Goal: Information Seeking & Learning: Learn about a topic

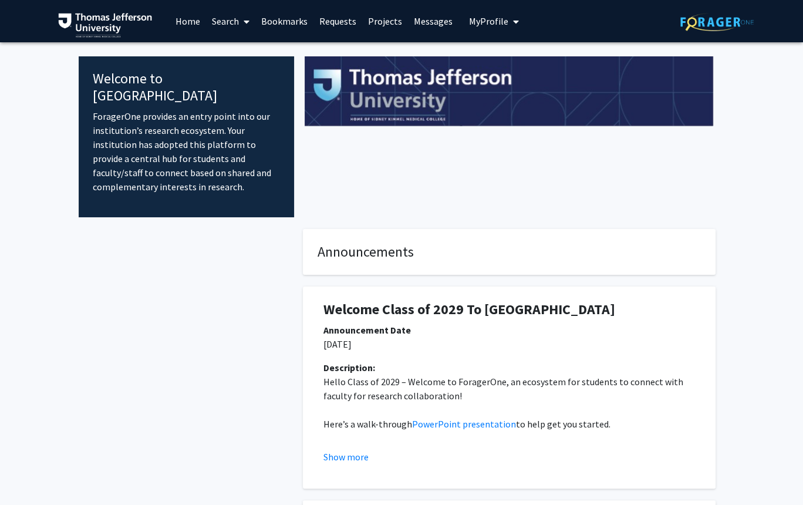
click at [378, 26] on link "Projects" at bounding box center [385, 21] width 46 height 41
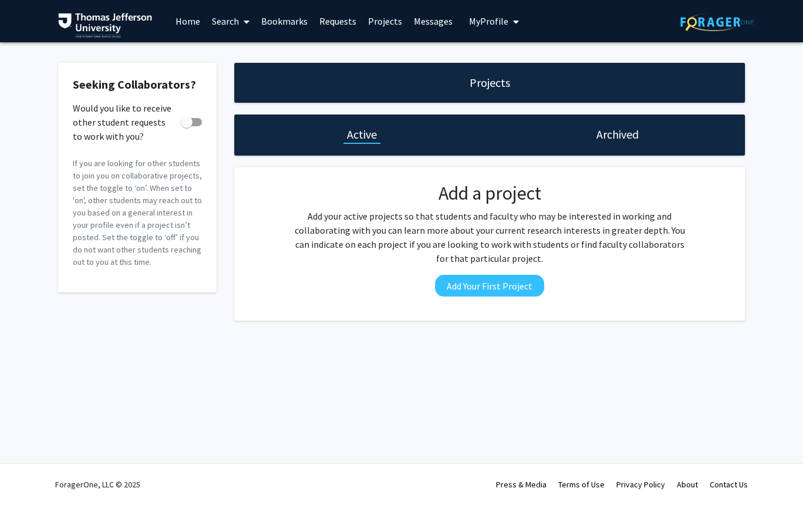
click at [347, 21] on link "Requests" at bounding box center [338, 21] width 49 height 41
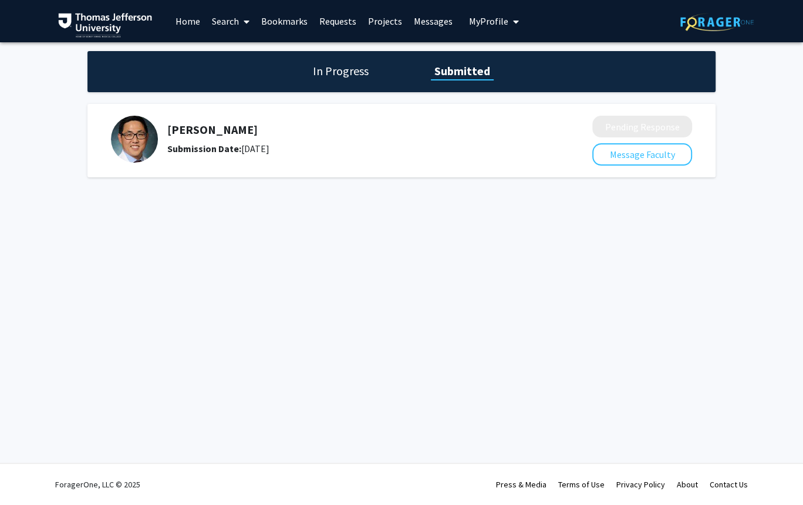
click at [321, 76] on h1 "In Progress" at bounding box center [340, 71] width 63 height 16
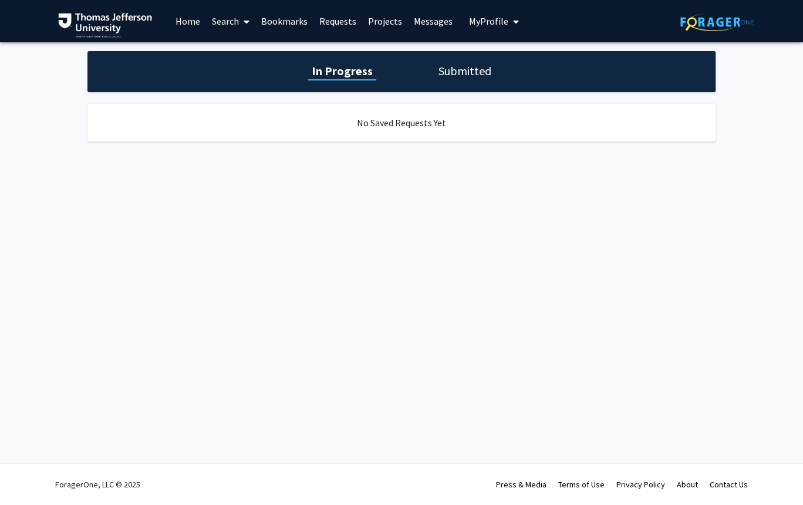
click at [221, 22] on link "Search" at bounding box center [230, 21] width 49 height 41
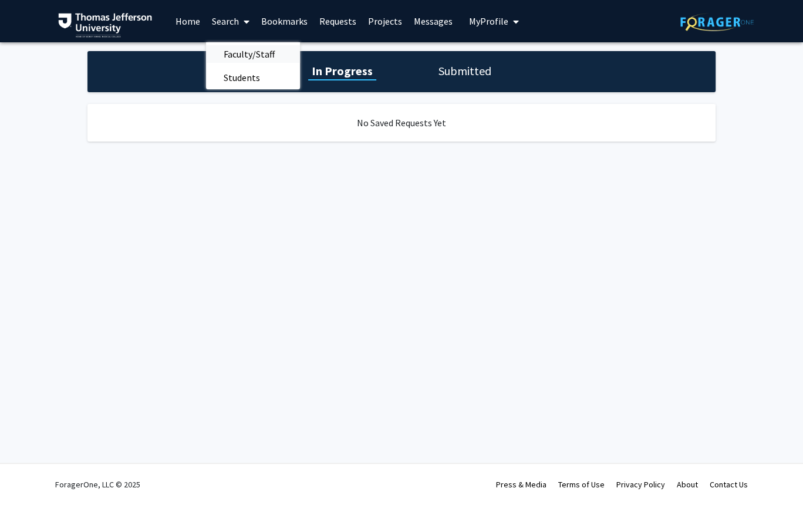
click at [230, 49] on span "Faculty/Staff" at bounding box center [249, 53] width 86 height 23
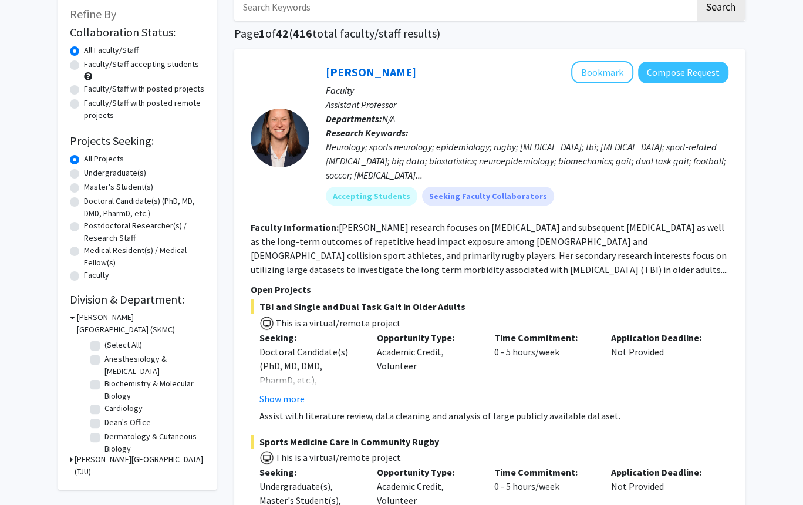
click at [127, 359] on label "Anesthesiology & [MEDICAL_DATA]" at bounding box center [153, 365] width 97 height 25
click at [112, 359] on input "Anesthesiology & [MEDICAL_DATA]" at bounding box center [109, 357] width 8 height 8
checkbox input "true"
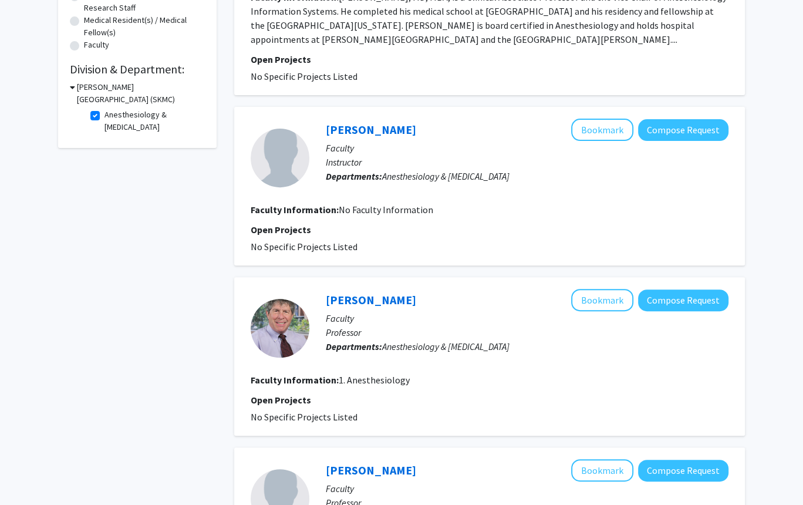
scroll to position [298, 0]
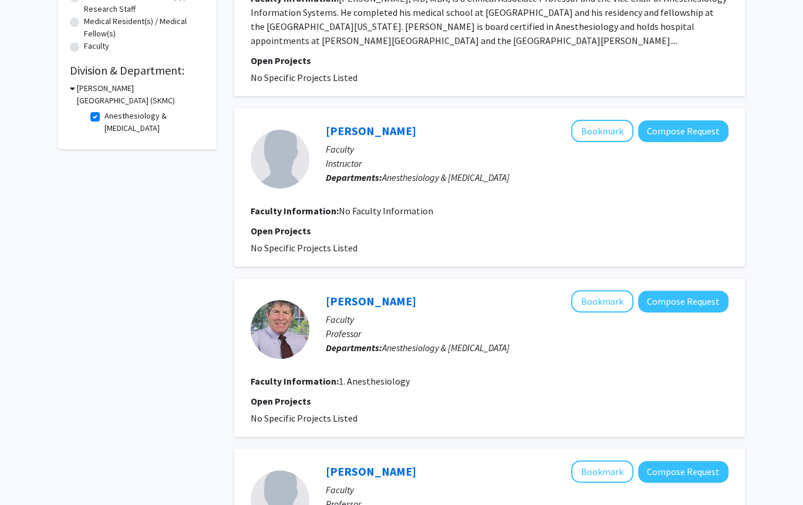
click at [112, 123] on label "Anesthesiology & [MEDICAL_DATA]" at bounding box center [153, 122] width 97 height 25
click at [112, 117] on input "Anesthesiology & [MEDICAL_DATA]" at bounding box center [109, 114] width 8 height 8
checkbox input "false"
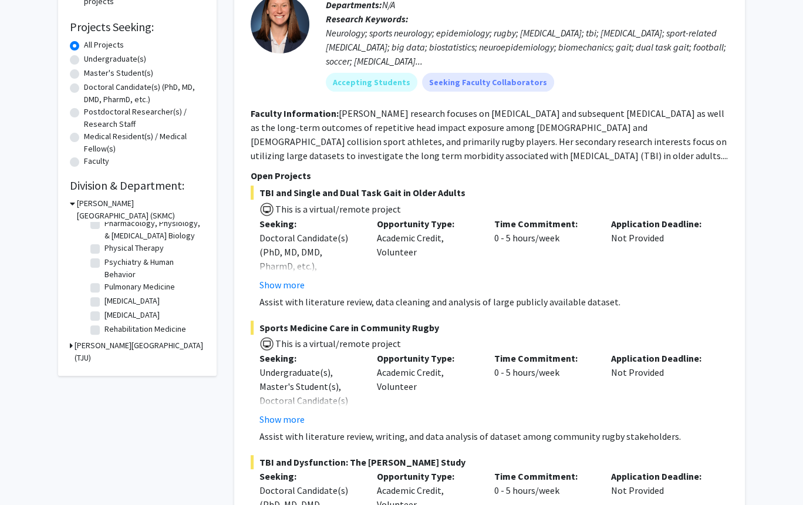
scroll to position [467, 0]
click at [138, 308] on label "[MEDICAL_DATA]" at bounding box center [132, 304] width 55 height 12
click at [112, 306] on input "[MEDICAL_DATA]" at bounding box center [109, 302] width 8 height 8
checkbox input "true"
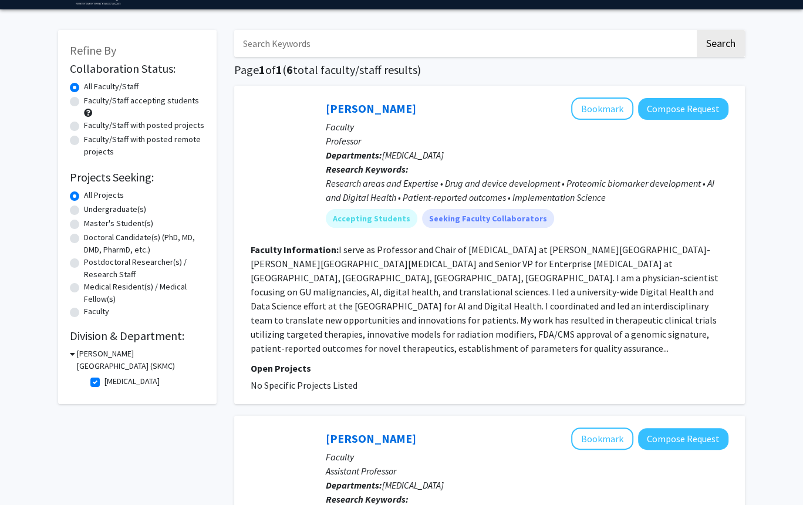
scroll to position [43, 0]
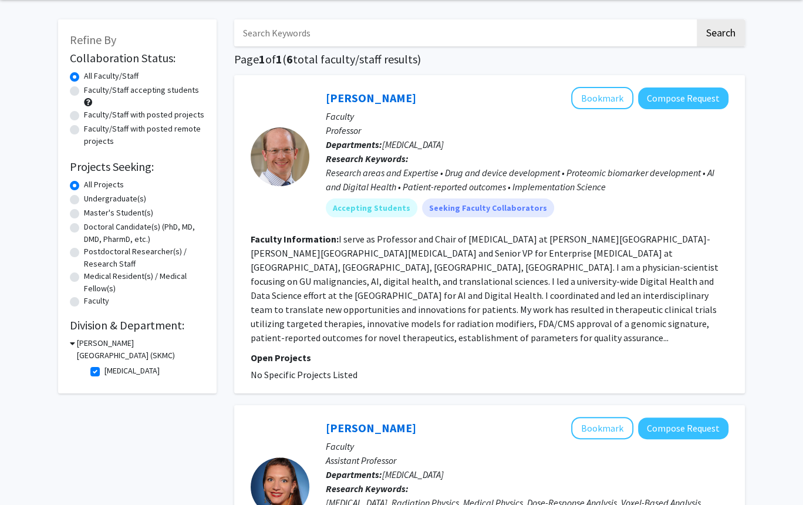
click at [281, 351] on p "Open Projects" at bounding box center [490, 358] width 478 height 14
click at [357, 297] on fg-read-more "I serve as Professor and Chair of [MEDICAL_DATA] at [PERSON_NAME][GEOGRAPHIC_DA…" at bounding box center [485, 288] width 468 height 110
click at [363, 208] on mat-chip "Accepting Students" at bounding box center [372, 207] width 92 height 19
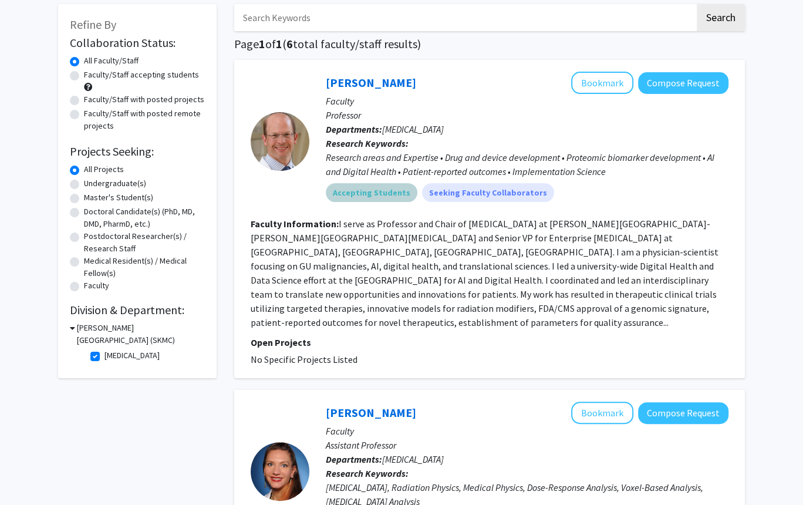
scroll to position [61, 0]
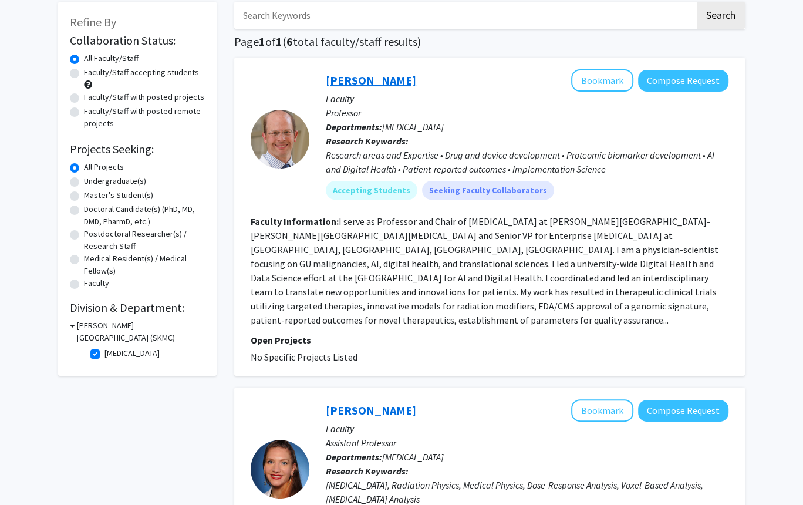
click at [339, 82] on link "[PERSON_NAME]" at bounding box center [371, 80] width 90 height 15
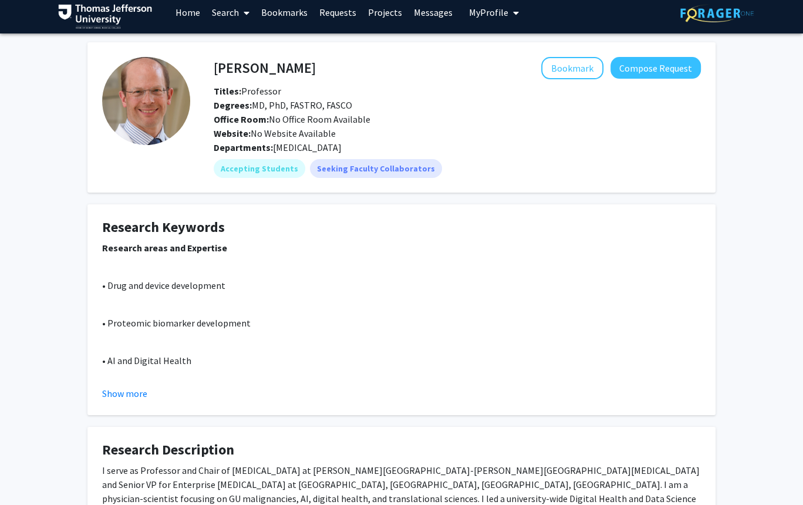
scroll to position [307, 0]
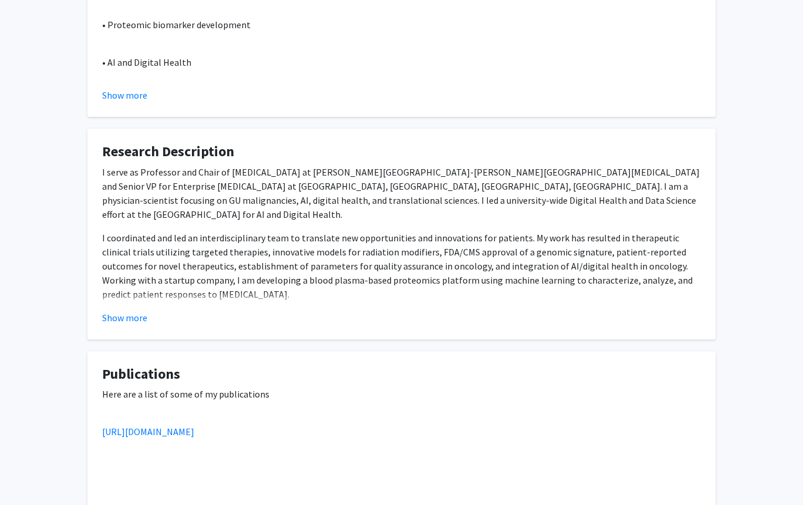
click at [153, 320] on div "Show more" at bounding box center [401, 318] width 599 height 14
click at [138, 318] on button "Show more" at bounding box center [124, 318] width 45 height 14
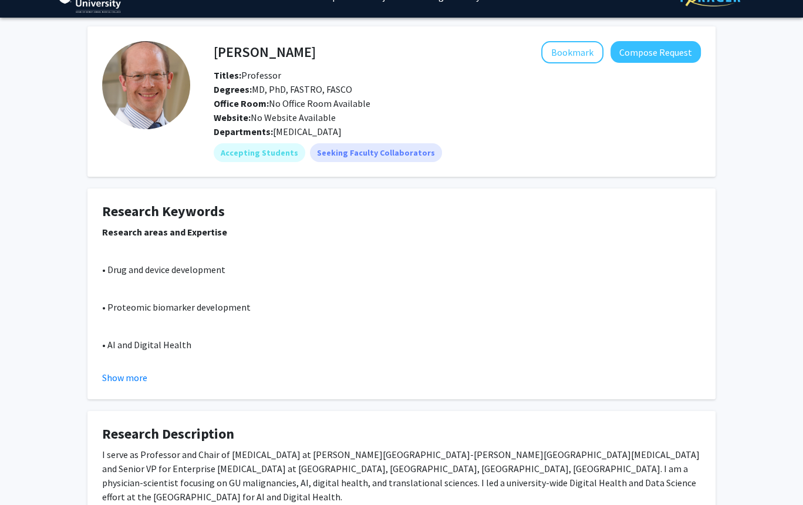
scroll to position [0, 0]
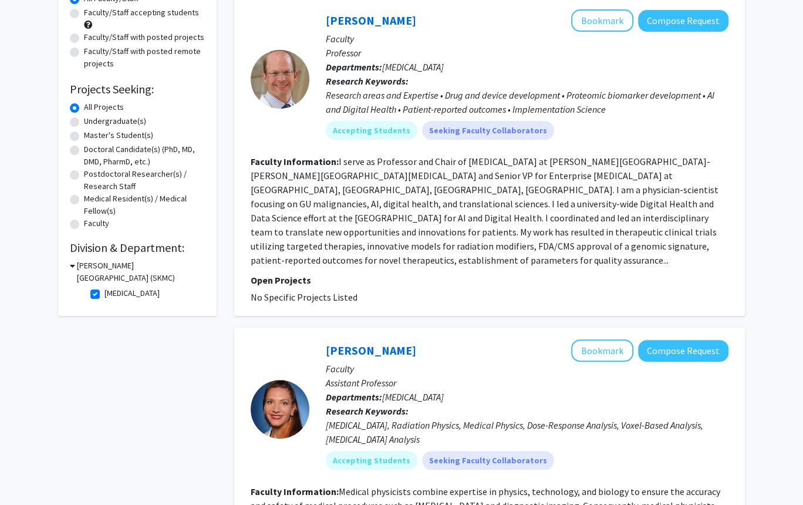
scroll to position [57, 0]
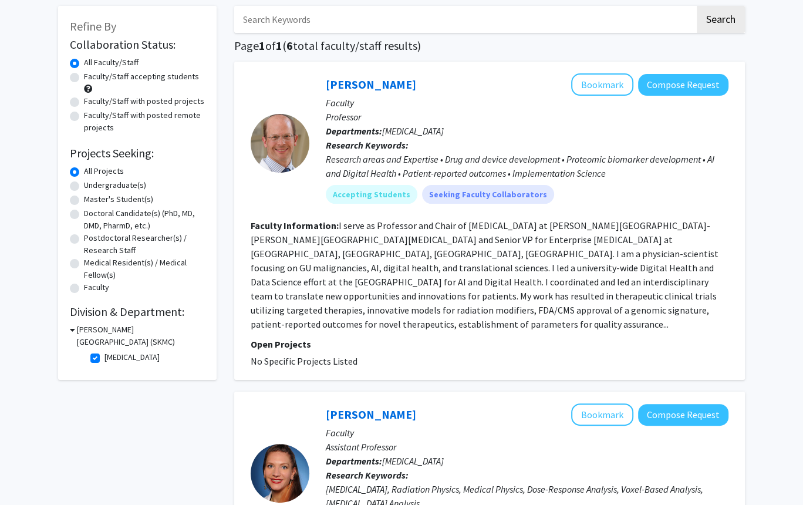
click at [105, 358] on label "[MEDICAL_DATA]" at bounding box center [132, 357] width 55 height 12
click at [105, 358] on input "[MEDICAL_DATA]" at bounding box center [109, 355] width 8 height 8
checkbox input "false"
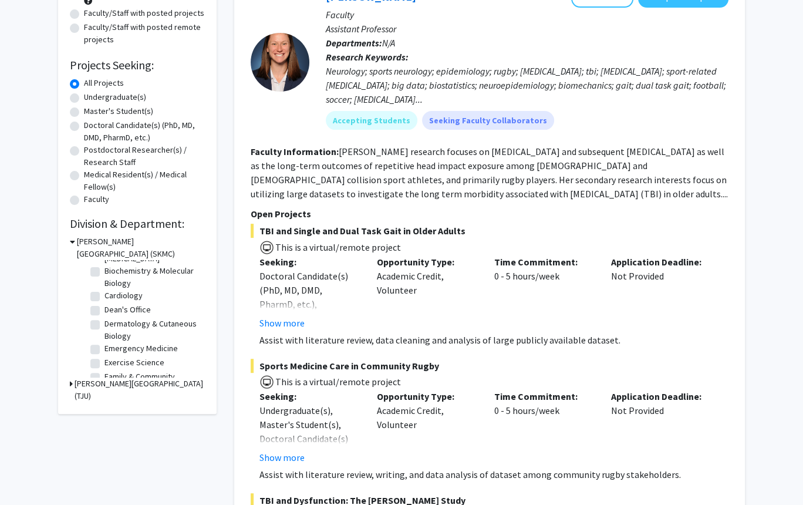
scroll to position [40, 0]
click at [105, 295] on label "Cardiology" at bounding box center [124, 293] width 38 height 12
click at [105, 294] on input "Cardiology" at bounding box center [109, 291] width 8 height 8
checkbox input "true"
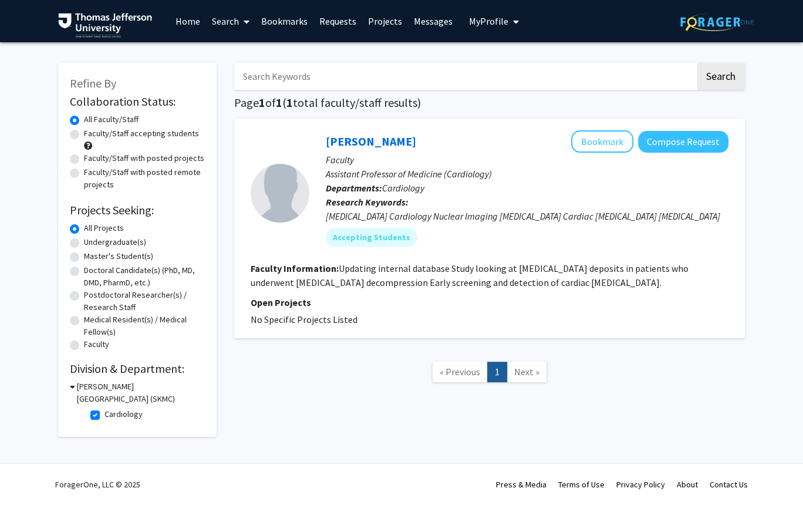
click at [105, 415] on label "Cardiology" at bounding box center [124, 414] width 38 height 12
click at [105, 415] on input "Cardiology" at bounding box center [109, 412] width 8 height 8
checkbox input "false"
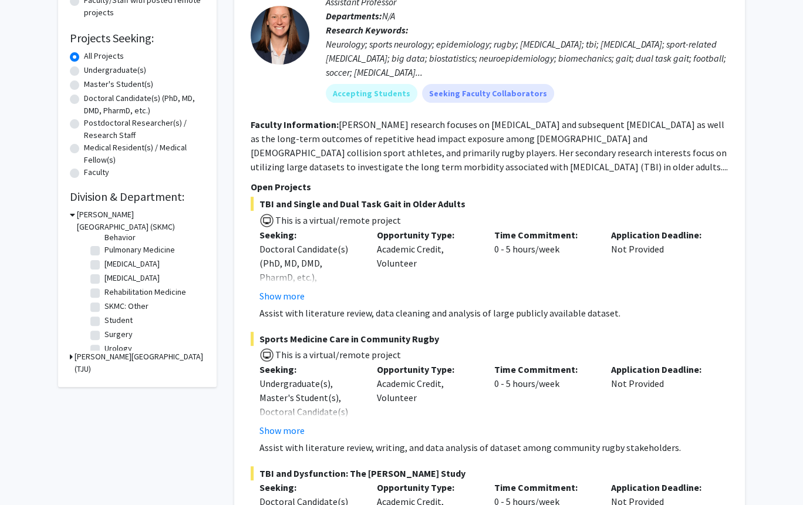
scroll to position [527, 0]
click at [100, 338] on fg-checkbox "Urology Urology" at bounding box center [146, 341] width 112 height 14
click at [105, 341] on label "Urology" at bounding box center [119, 340] width 28 height 12
click at [105, 341] on input "Urology" at bounding box center [109, 338] width 8 height 8
checkbox input "true"
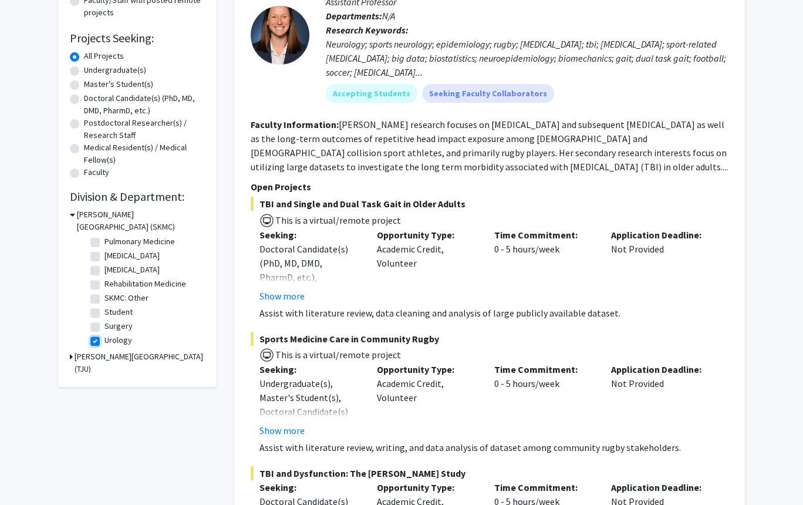
checkbox input "true"
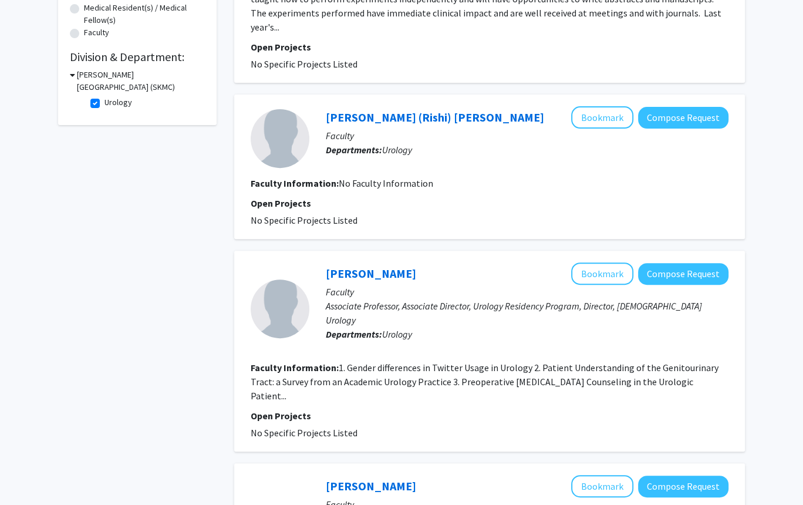
scroll to position [348, 0]
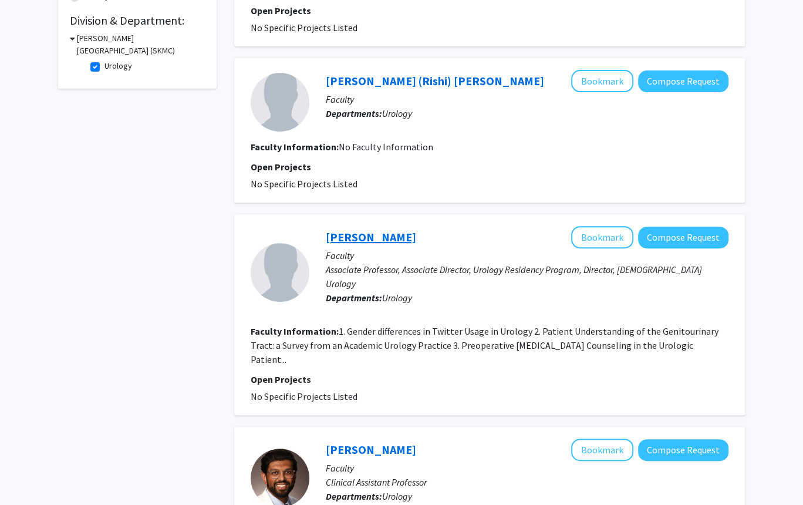
click at [339, 230] on link "[PERSON_NAME]" at bounding box center [371, 237] width 90 height 15
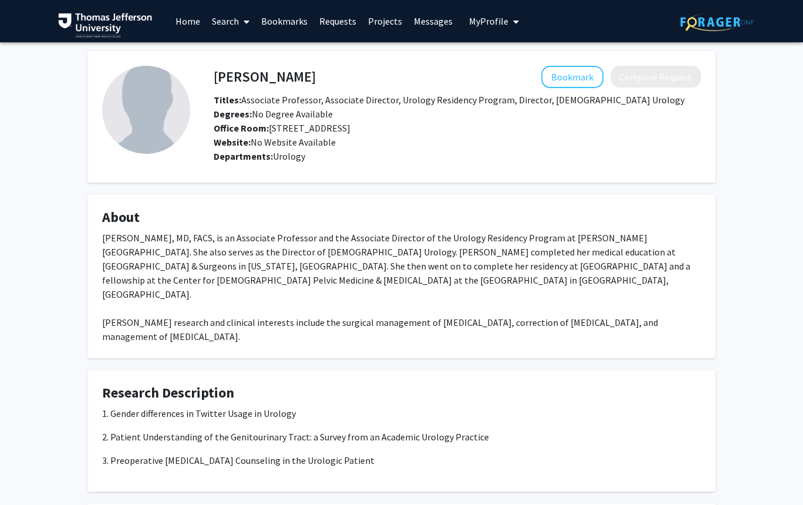
click at [268, 77] on h4 "[PERSON_NAME]" at bounding box center [265, 77] width 102 height 22
copy h4 "[PERSON_NAME]"
click at [476, 264] on div "[PERSON_NAME], MD, FACS, is an Associate Professor and the Associate Director o…" at bounding box center [401, 287] width 599 height 113
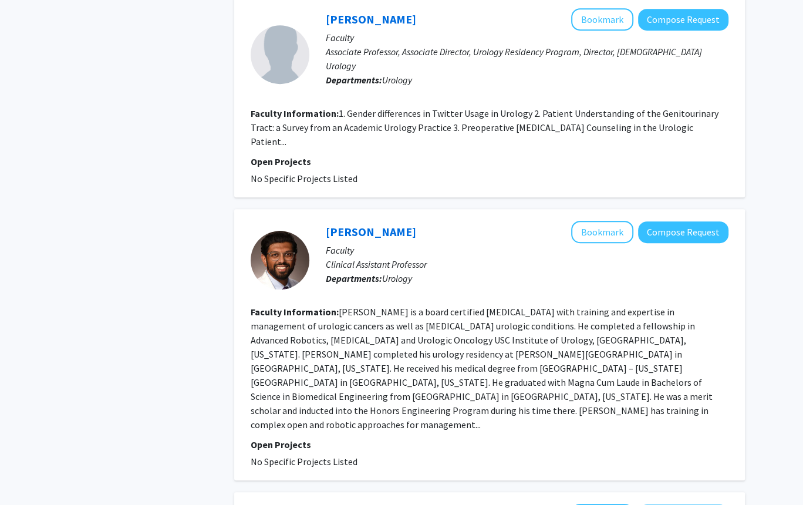
scroll to position [300, 0]
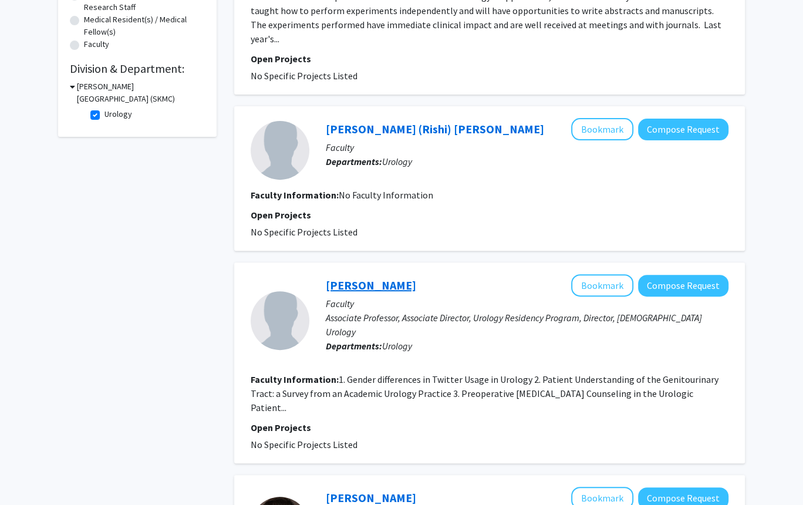
click at [356, 278] on link "[PERSON_NAME]" at bounding box center [371, 285] width 90 height 15
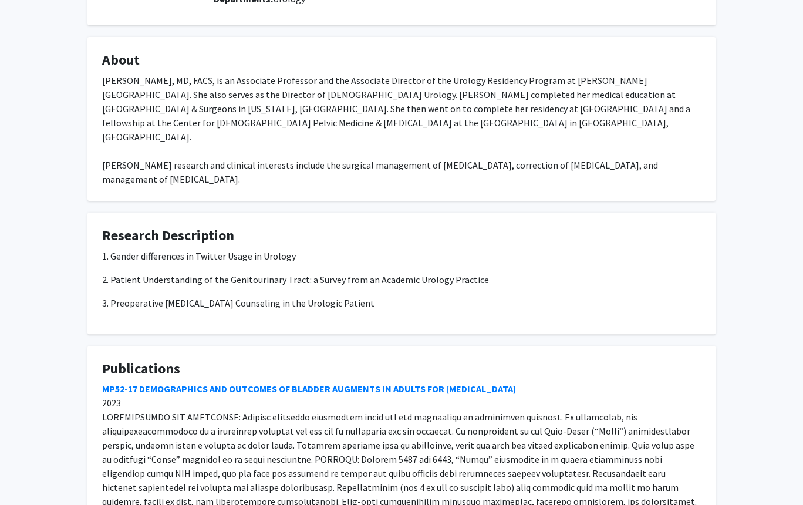
scroll to position [265, 0]
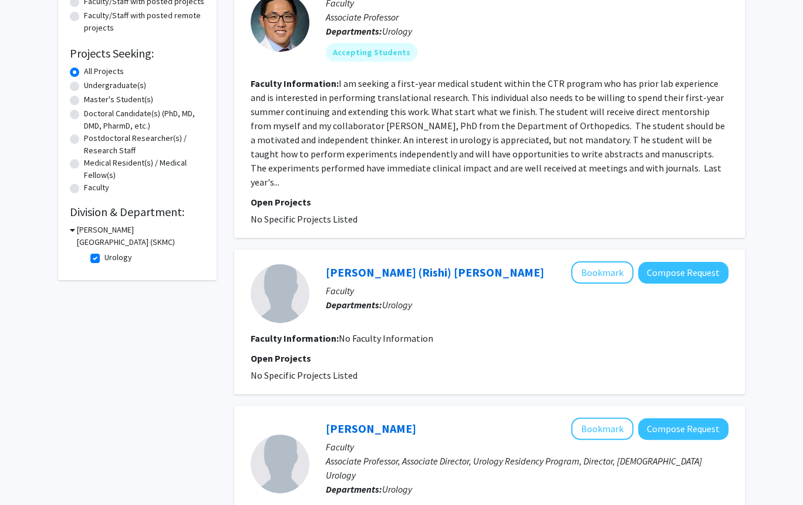
scroll to position [106, 0]
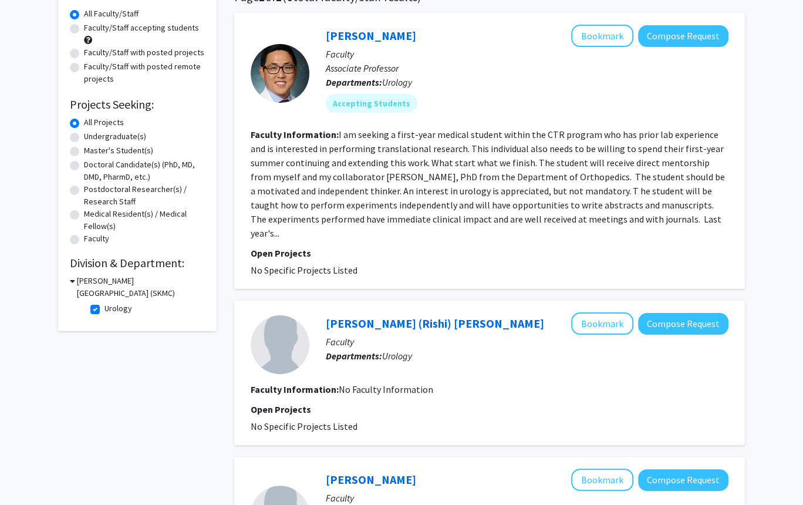
click at [105, 311] on label "Urology" at bounding box center [119, 308] width 28 height 12
click at [105, 310] on input "Urology" at bounding box center [109, 306] width 8 height 8
checkbox input "false"
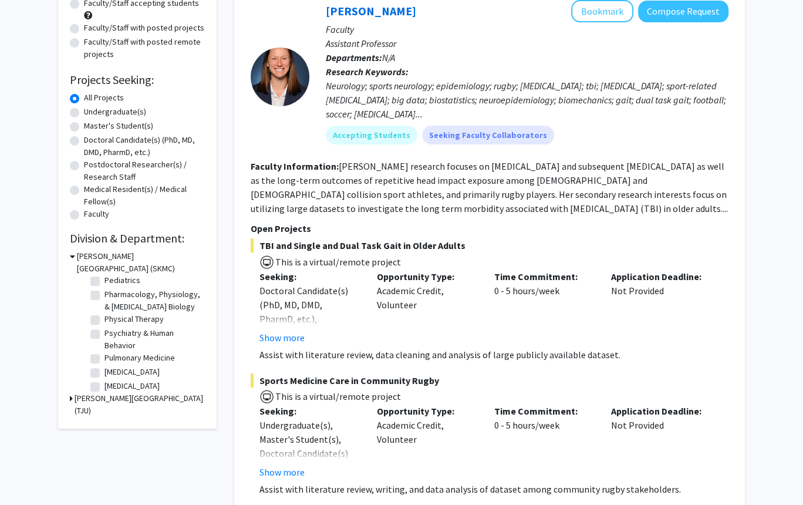
scroll to position [449, 0]
click at [111, 334] on label "Psychiatry & Human Behavior" at bounding box center [153, 343] width 97 height 25
click at [111, 334] on input "Psychiatry & Human Behavior" at bounding box center [109, 335] width 8 height 8
checkbox input "true"
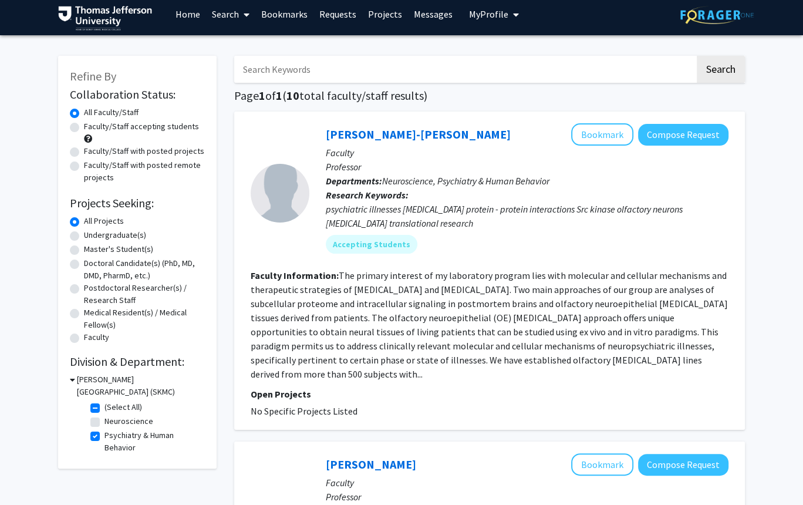
scroll to position [8, 0]
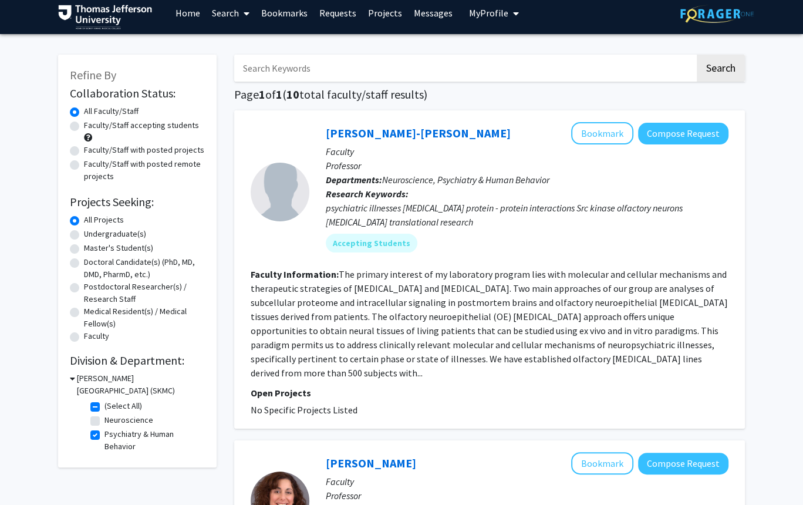
click at [105, 430] on label "Psychiatry & Human Behavior" at bounding box center [153, 440] width 97 height 25
click at [105, 430] on input "Psychiatry & Human Behavior" at bounding box center [109, 432] width 8 height 8
checkbox input "false"
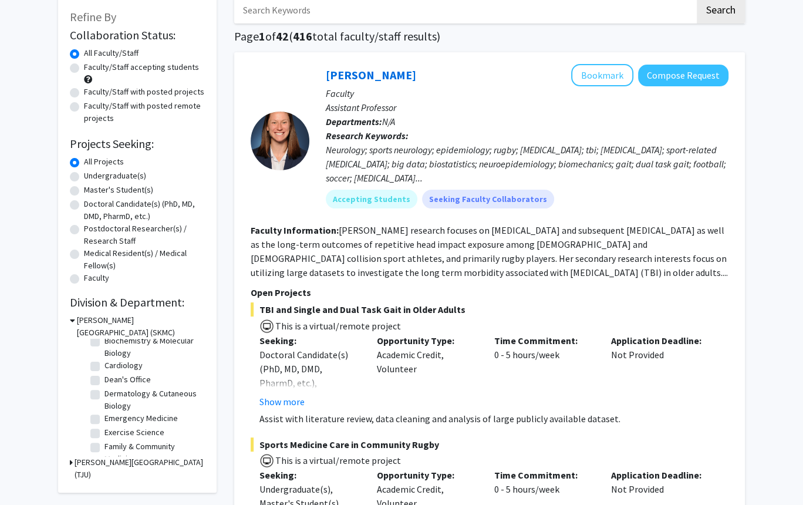
scroll to position [66, 0]
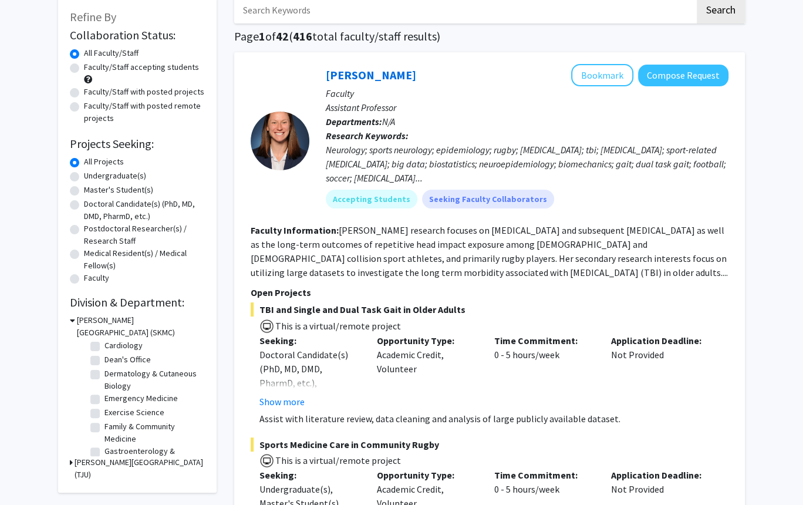
click at [105, 397] on label "Emergency Medicine" at bounding box center [141, 398] width 73 height 12
click at [105, 397] on input "Emergency Medicine" at bounding box center [109, 396] width 8 height 8
checkbox input "true"
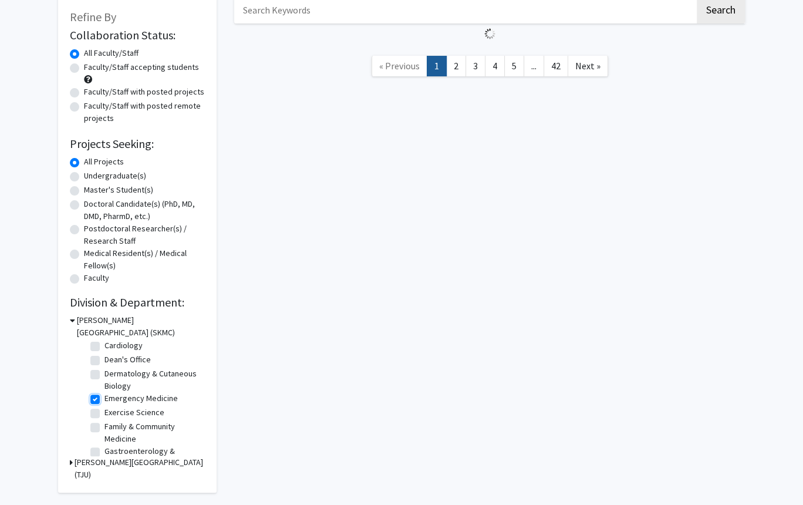
checkbox input "true"
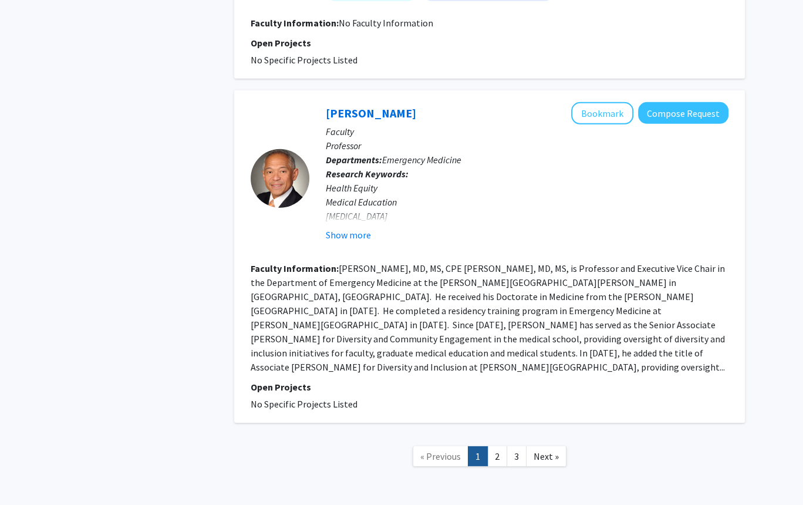
scroll to position [2780, 0]
click at [494, 447] on link "2" at bounding box center [497, 457] width 20 height 21
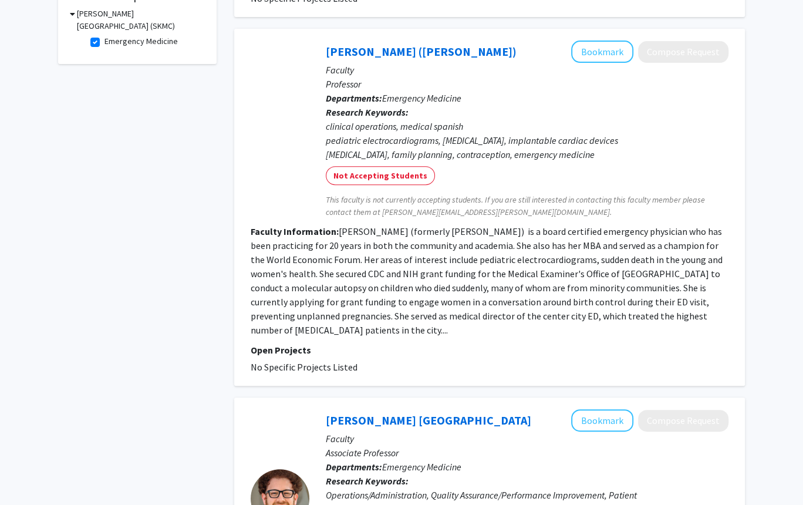
scroll to position [170, 0]
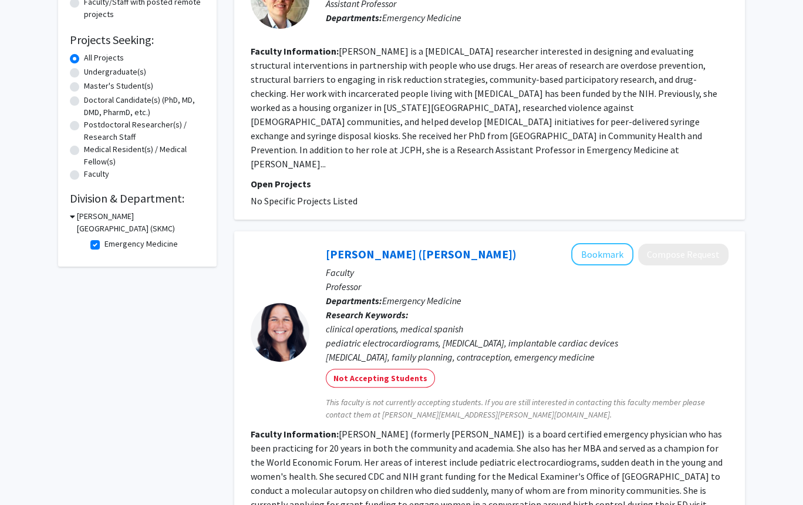
click at [105, 247] on label "Emergency Medicine" at bounding box center [141, 244] width 73 height 12
click at [105, 245] on input "Emergency Medicine" at bounding box center [109, 242] width 8 height 8
checkbox input "false"
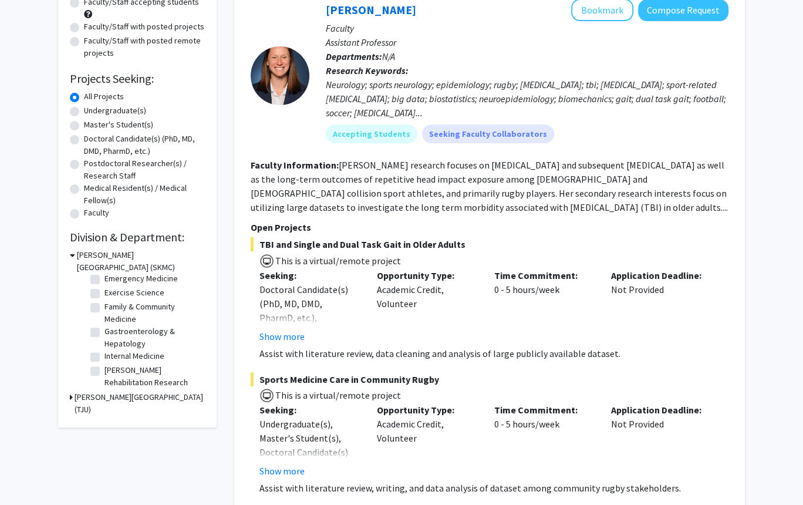
scroll to position [141, 0]
click at [101, 314] on fg-checkbox "Gastroenterology & Hepatology Gastroenterology & Hepatology" at bounding box center [146, 317] width 112 height 25
click at [105, 313] on label "Gastroenterology & Hepatology" at bounding box center [153, 317] width 97 height 25
click at [105, 312] on input "Gastroenterology & Hepatology" at bounding box center [109, 309] width 8 height 8
checkbox input "true"
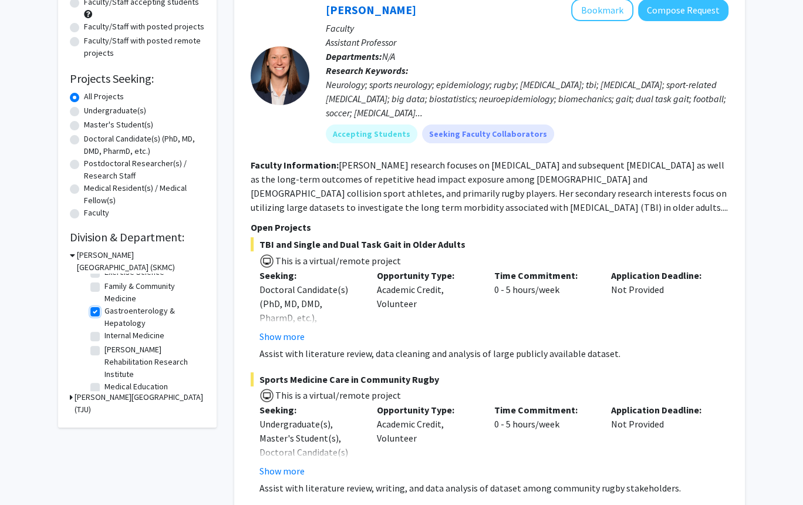
checkbox input "true"
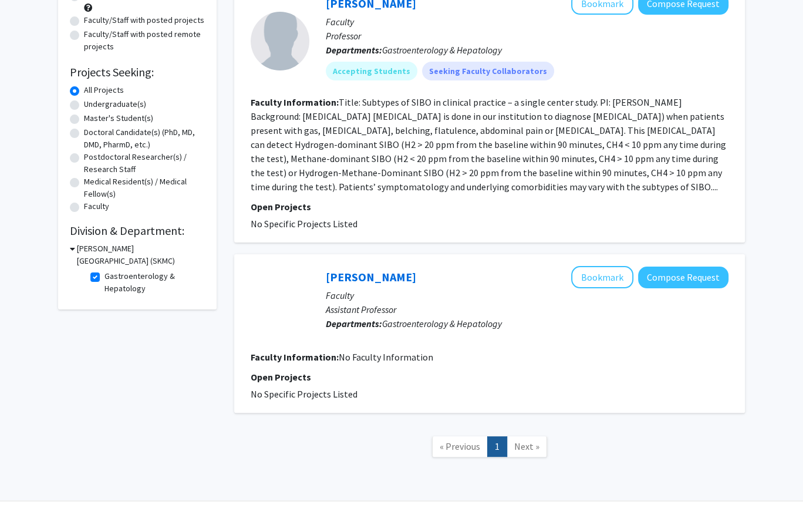
scroll to position [134, 0]
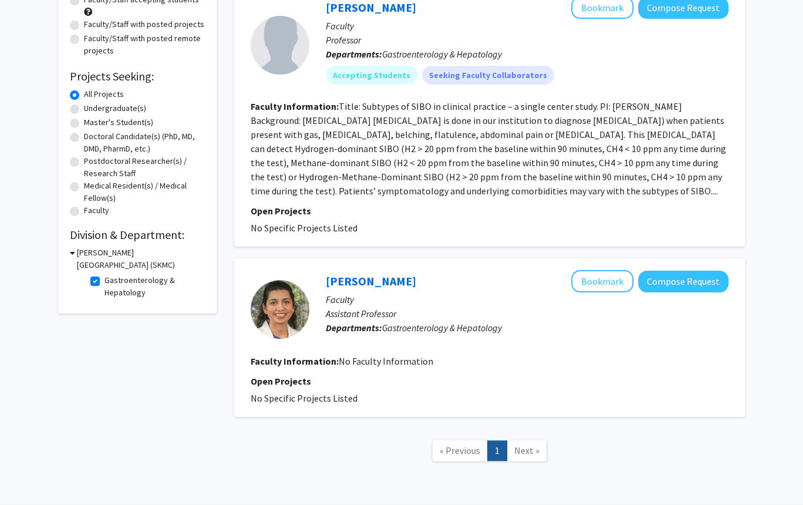
click at [105, 281] on label "Gastroenterology & Hepatology" at bounding box center [153, 286] width 97 height 25
click at [105, 281] on input "Gastroenterology & Hepatology" at bounding box center [109, 278] width 8 height 8
checkbox input "false"
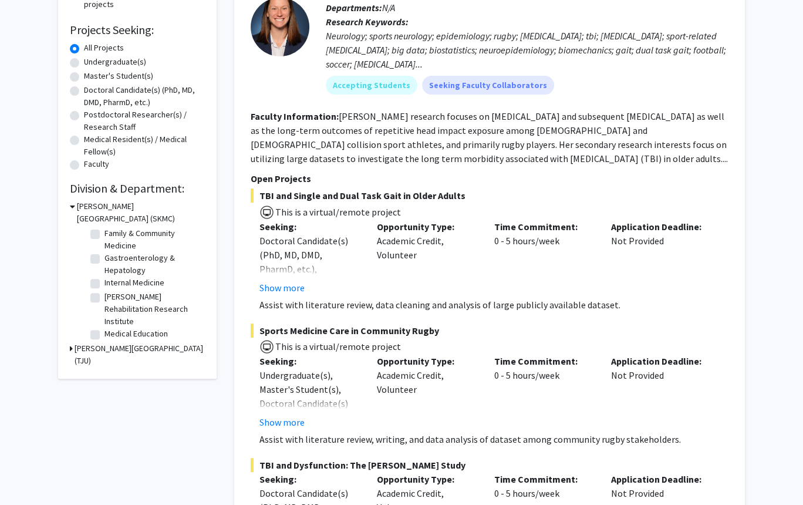
scroll to position [146, 0]
click at [123, 305] on label "[PERSON_NAME] Rehabilitation Research Institute" at bounding box center [153, 308] width 97 height 37
click at [112, 298] on input "[PERSON_NAME] Rehabilitation Research Institute" at bounding box center [109, 294] width 8 height 8
checkbox input "true"
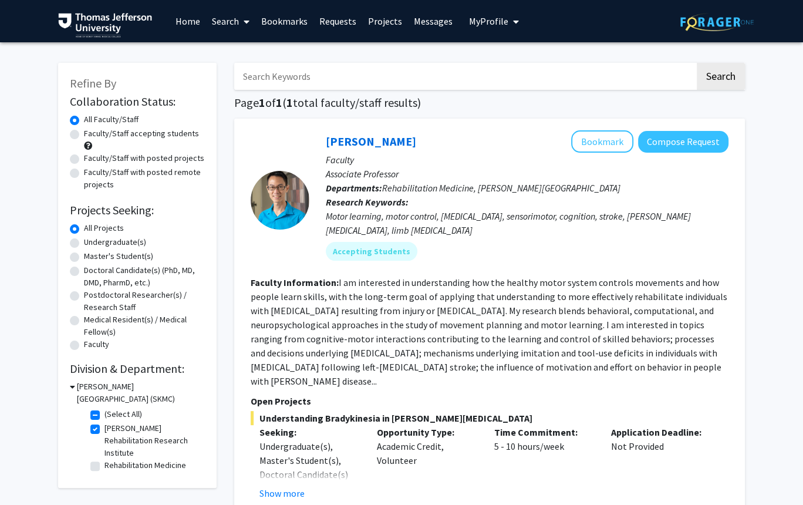
click at [105, 429] on label "[PERSON_NAME] Rehabilitation Research Institute" at bounding box center [153, 440] width 97 height 37
click at [105, 429] on input "[PERSON_NAME] Rehabilitation Research Institute" at bounding box center [109, 426] width 8 height 8
checkbox input "false"
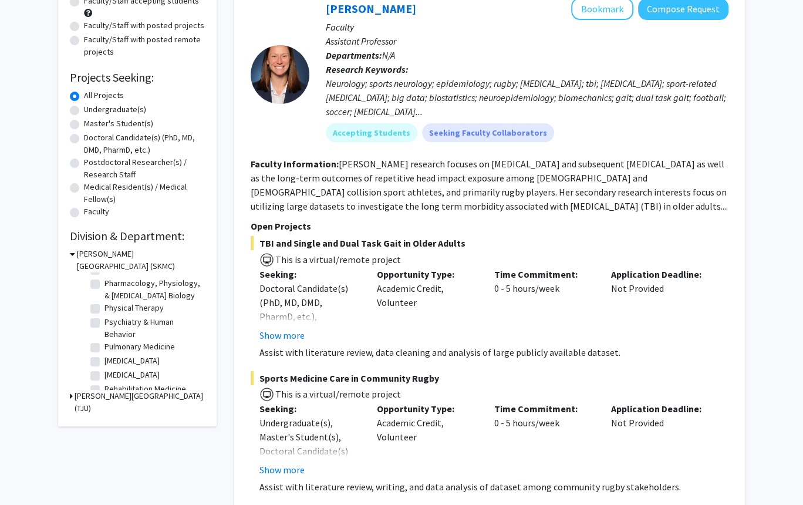
scroll to position [474, 0]
click at [105, 349] on label "[MEDICAL_DATA]" at bounding box center [132, 348] width 55 height 12
click at [105, 349] on input "[MEDICAL_DATA]" at bounding box center [109, 346] width 8 height 8
checkbox input "true"
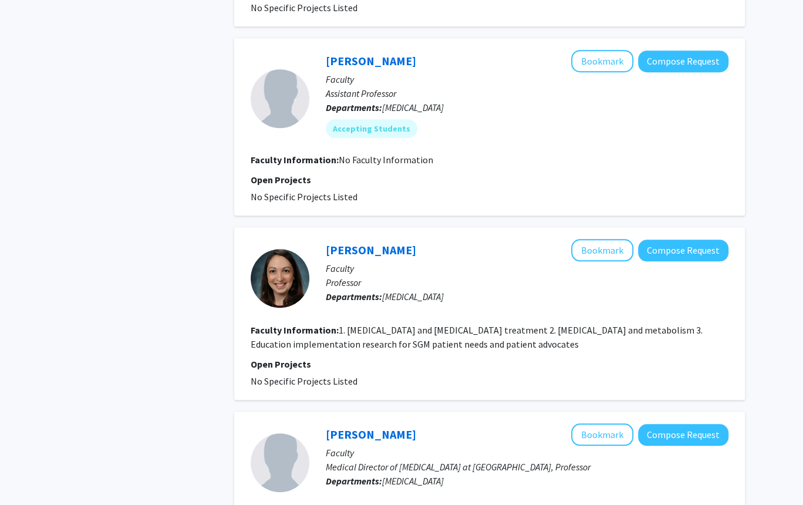
scroll to position [835, 0]
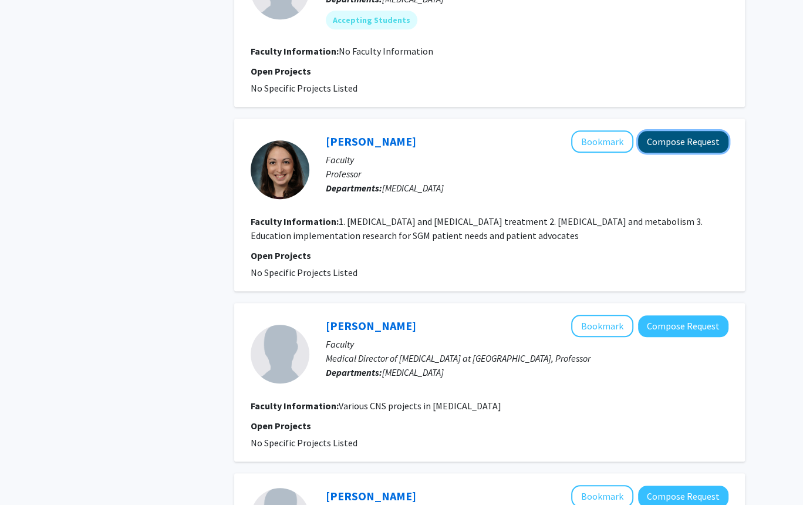
click at [527, 132] on button "Compose Request" at bounding box center [683, 142] width 90 height 22
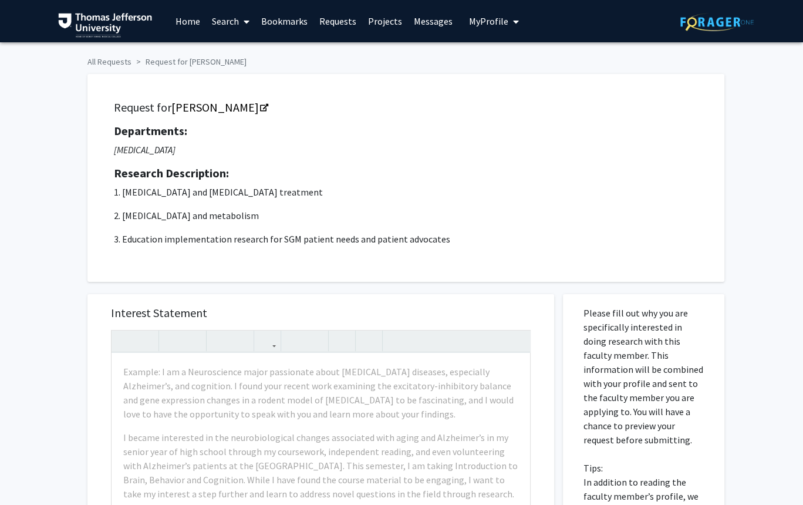
click at [390, 240] on p "3. Education implementation research for SGM patient needs and patient advocates" at bounding box center [406, 239] width 584 height 14
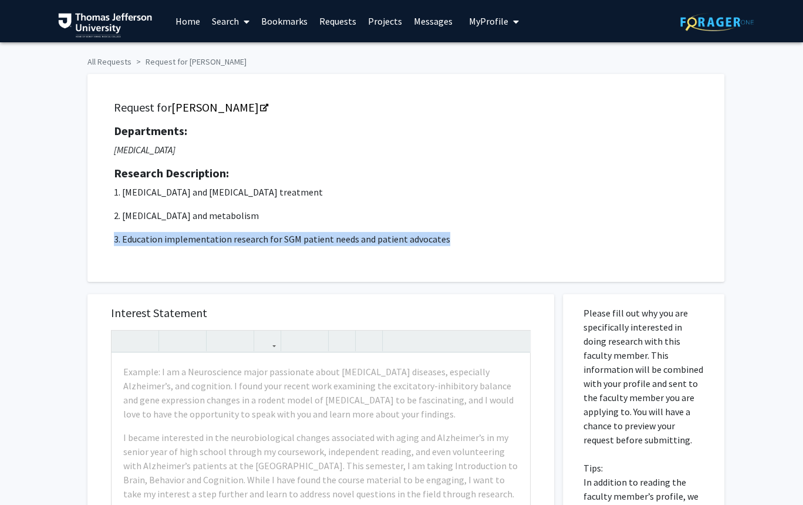
click at [390, 240] on p "3. Education implementation research for SGM patient needs and patient advocates" at bounding box center [406, 239] width 584 height 14
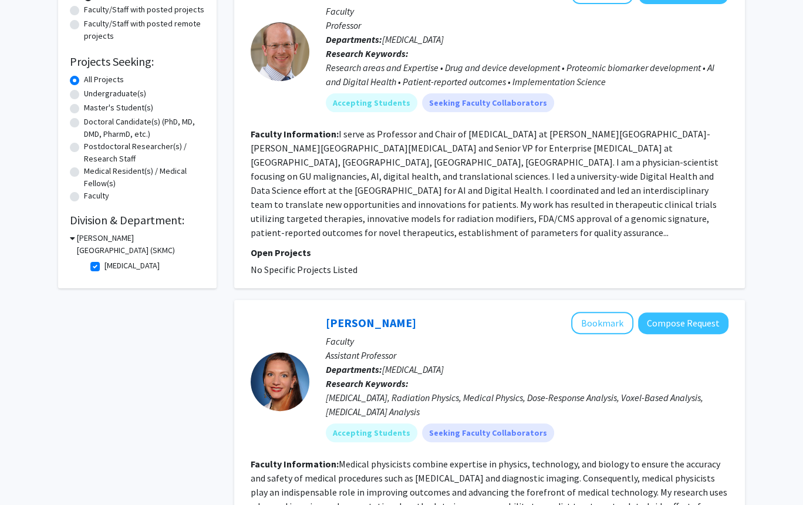
scroll to position [142, 0]
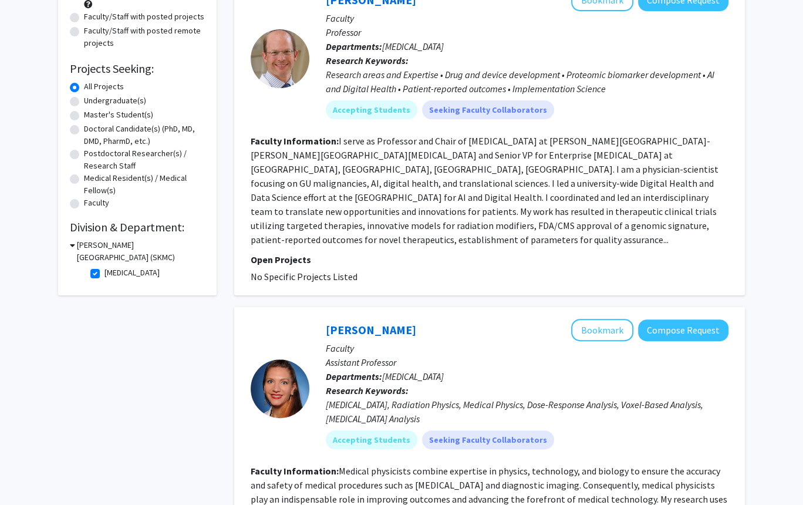
click at [105, 274] on label "[MEDICAL_DATA]" at bounding box center [132, 273] width 55 height 12
click at [105, 274] on input "[MEDICAL_DATA]" at bounding box center [109, 271] width 8 height 8
checkbox input "false"
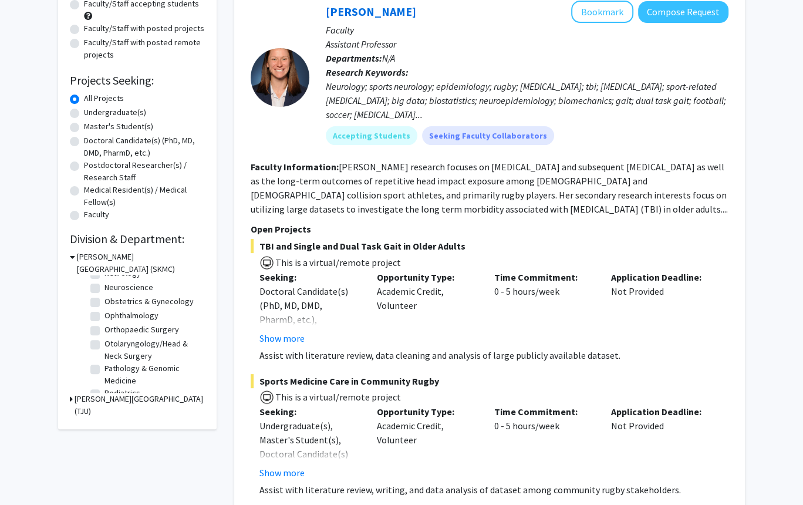
scroll to position [362, 0]
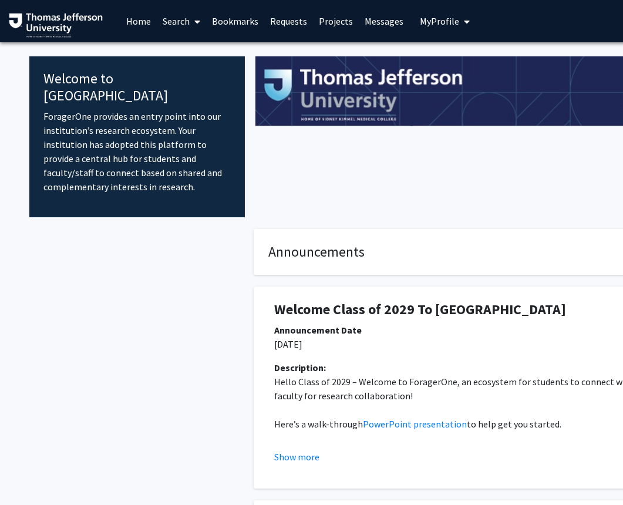
click at [317, 22] on link "Projects" at bounding box center [336, 21] width 46 height 41
click at [109, 137] on p "ForagerOne provides an entry point into our institution’s research ecosystem. Y…" at bounding box center [136, 151] width 187 height 85
